Goal: Task Accomplishment & Management: Use online tool/utility

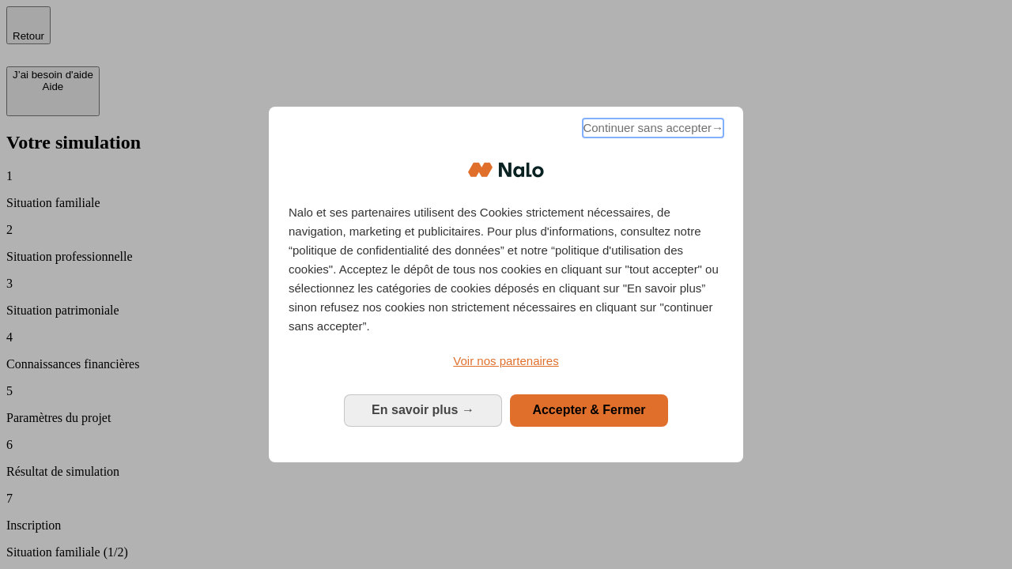
click at [651, 130] on span "Continuer sans accepter →" at bounding box center [653, 128] width 141 height 19
